Goal: Task Accomplishment & Management: Use online tool/utility

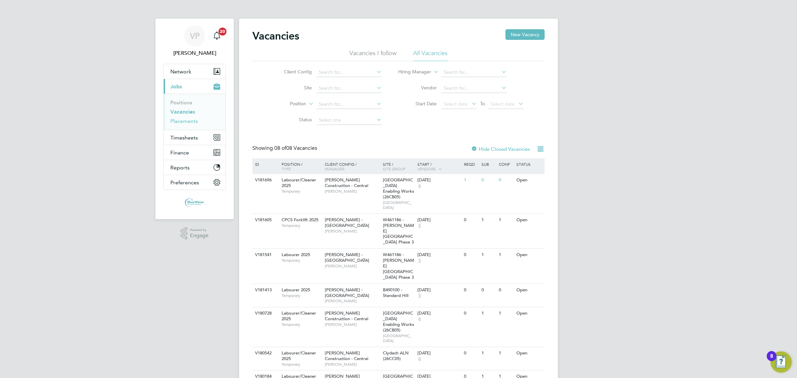
click at [193, 122] on link "Placements" at bounding box center [184, 121] width 28 height 6
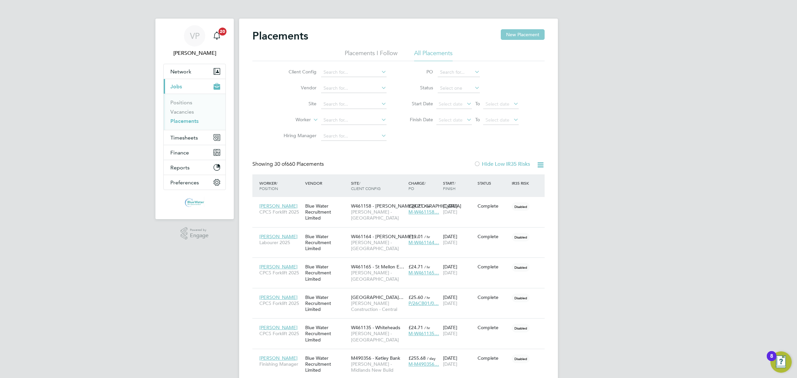
click at [518, 34] on button "New Placement" at bounding box center [523, 34] width 44 height 11
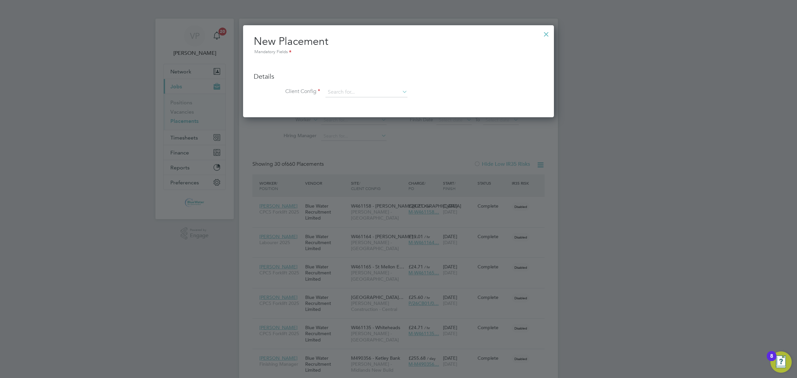
click at [545, 36] on div at bounding box center [546, 33] width 12 height 12
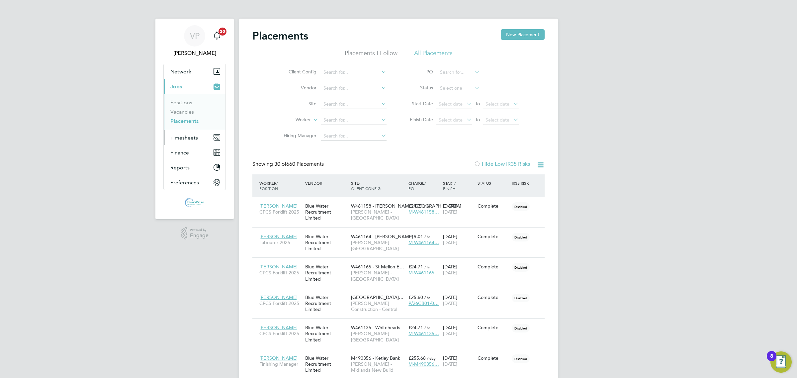
click at [185, 143] on button "Timesheets" at bounding box center [195, 137] width 62 height 15
click at [184, 116] on link "Timesheets" at bounding box center [184, 117] width 28 height 6
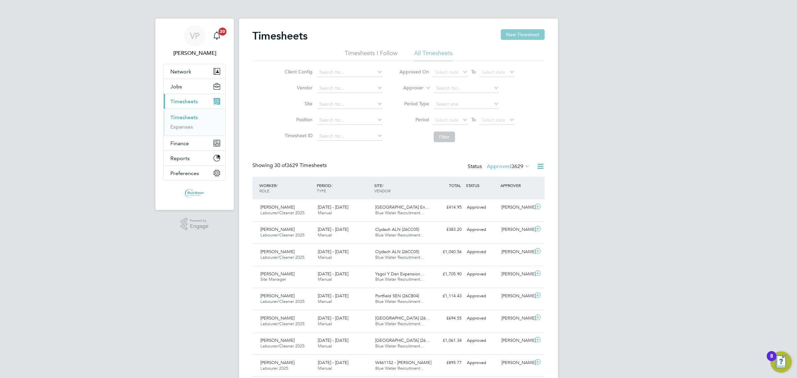
click at [527, 37] on button "New Timesheet" at bounding box center [523, 34] width 44 height 11
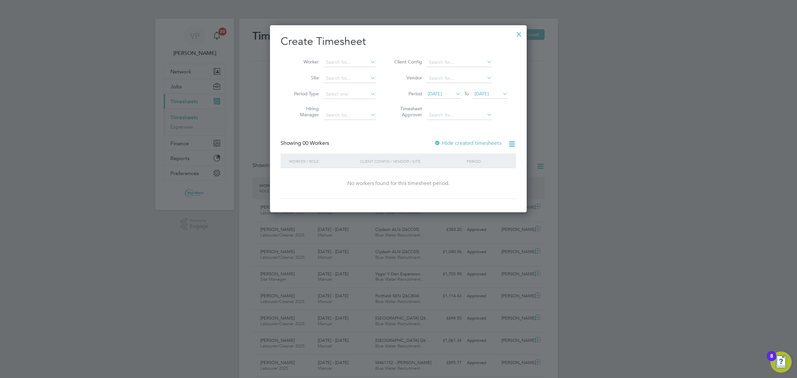
click at [439, 91] on span "[DATE]" at bounding box center [435, 94] width 14 height 6
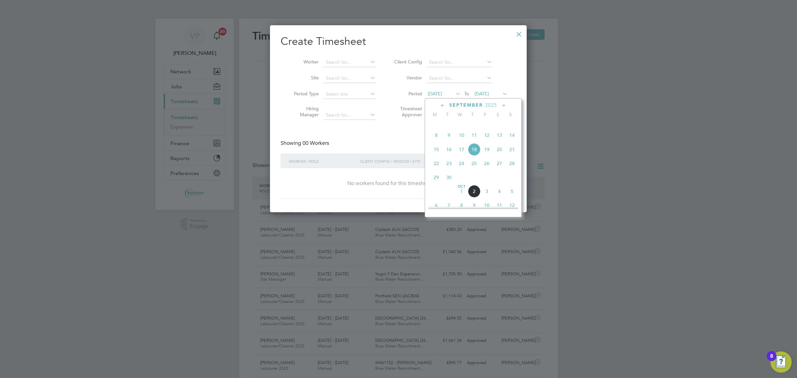
click at [438, 182] on span "29" at bounding box center [436, 177] width 13 height 13
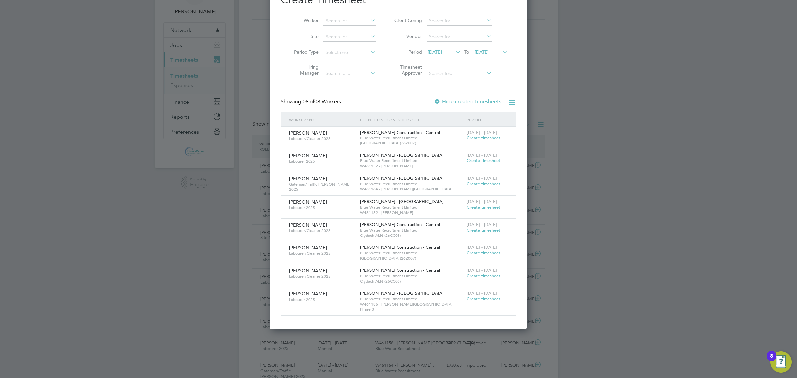
click at [488, 276] on span "Create timesheet" at bounding box center [484, 276] width 34 height 6
